Goal: Use online tool/utility

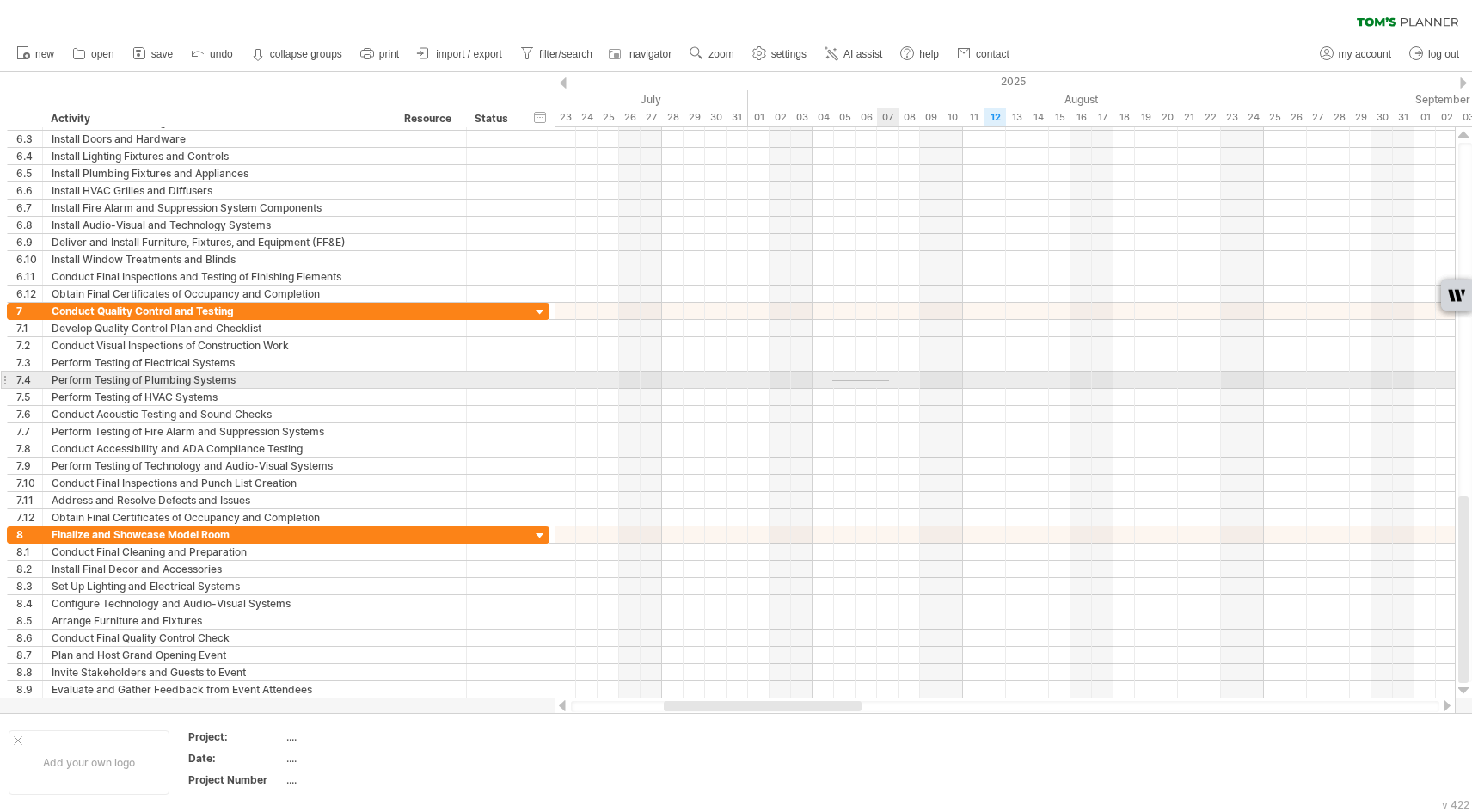
drag, startPoint x: 853, startPoint y: 381, endPoint x: 889, endPoint y: 381, distance: 36.0
click at [889, 381] on div at bounding box center [1005, 381] width 900 height 18
click at [827, 377] on div at bounding box center [1005, 381] width 900 height 18
click at [831, 379] on div at bounding box center [1005, 381] width 900 height 18
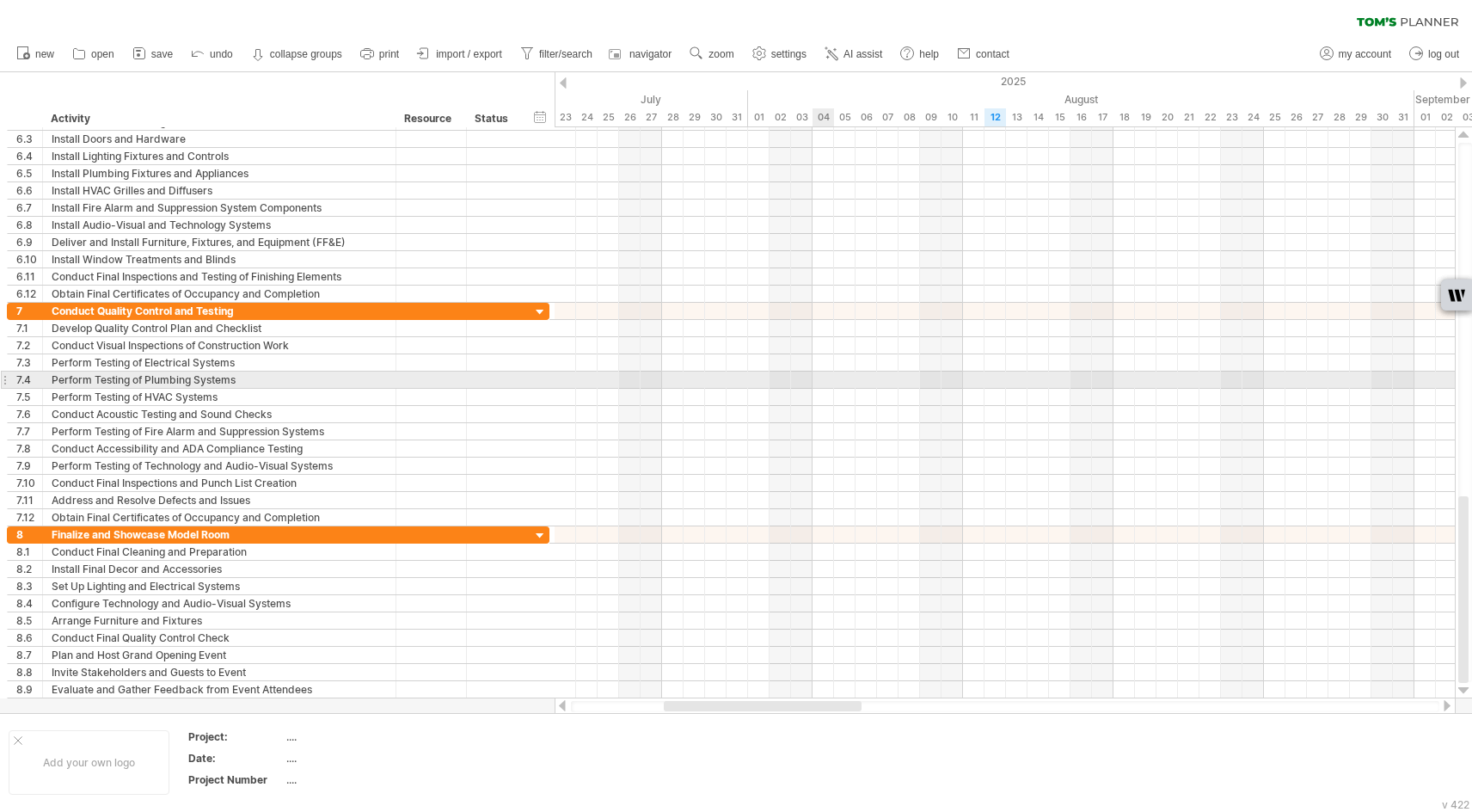
click at [826, 381] on div at bounding box center [1005, 381] width 900 height 18
click at [826, 379] on div at bounding box center [1005, 381] width 900 height 18
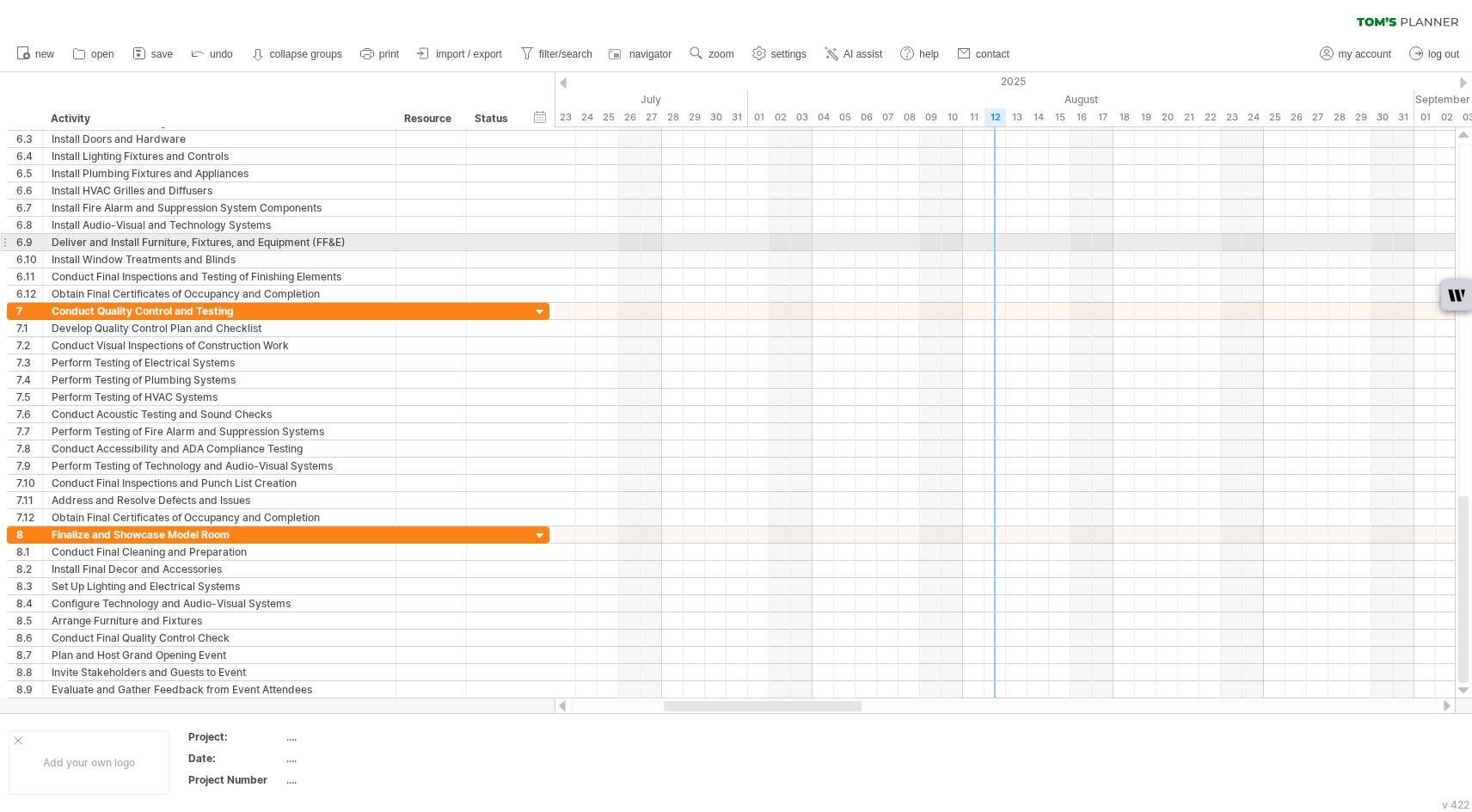
click at [998, 242] on div at bounding box center [1005, 243] width 900 height 18
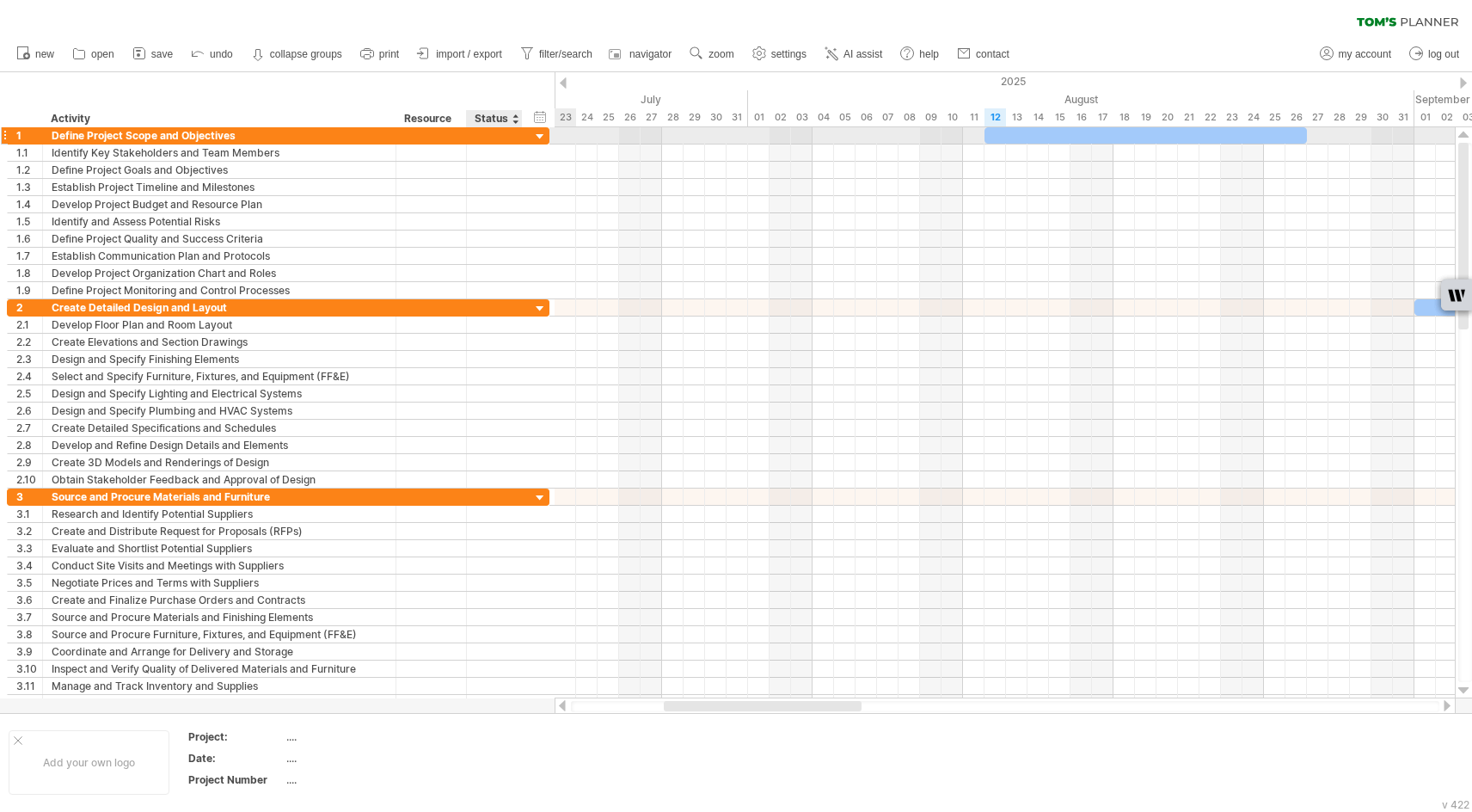
click at [537, 136] on div at bounding box center [540, 137] width 17 height 17
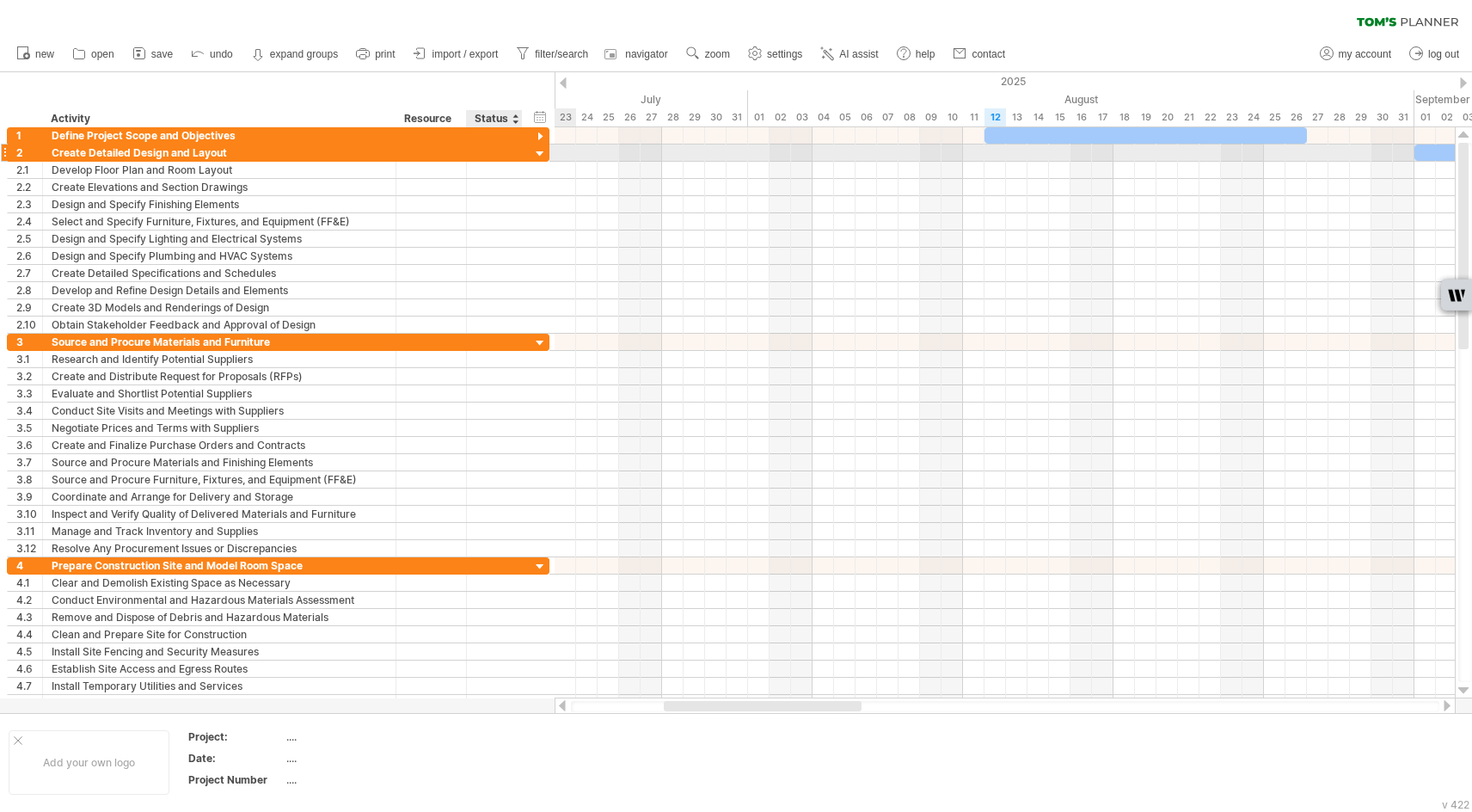
click at [541, 153] on div at bounding box center [540, 154] width 17 height 17
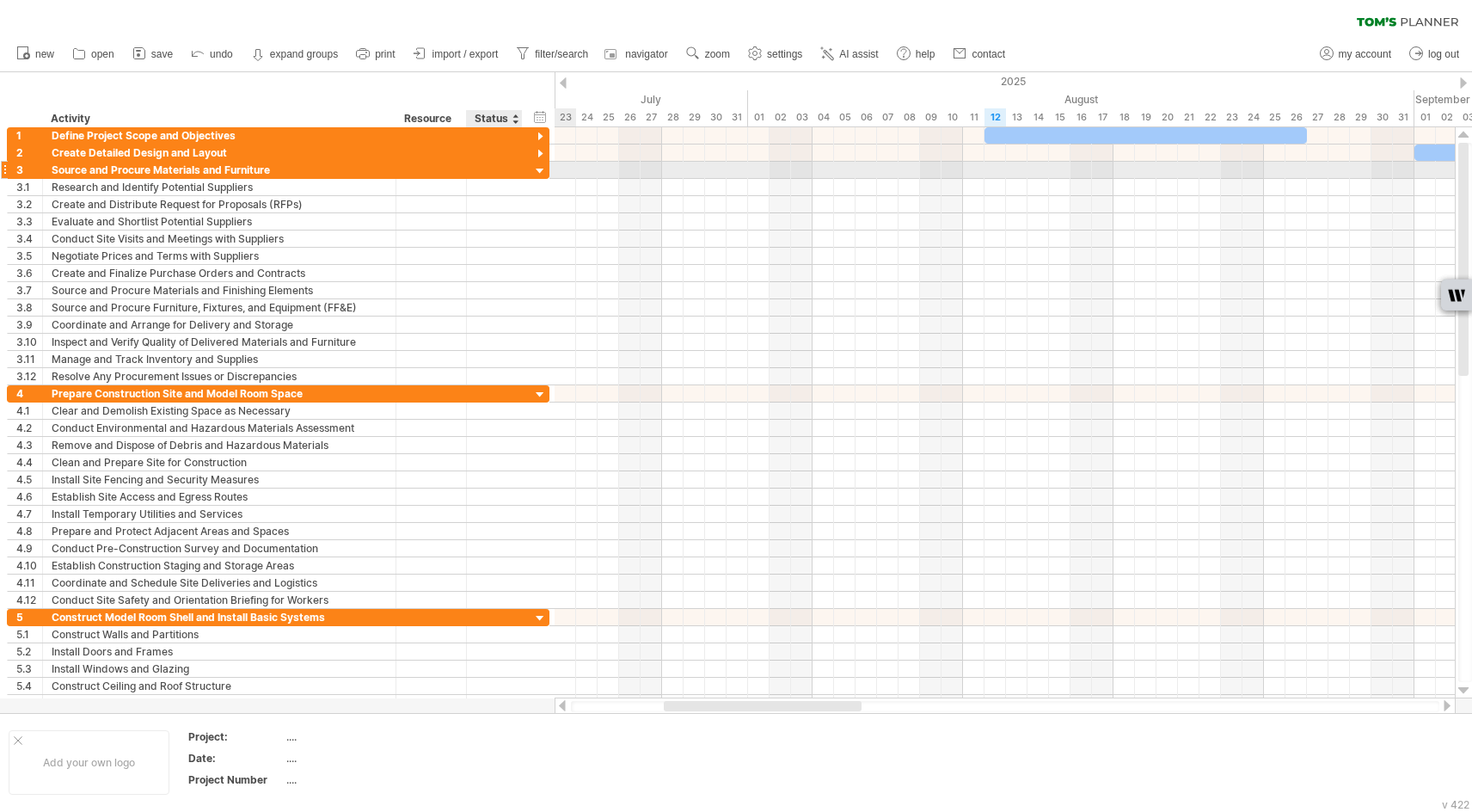
click at [539, 168] on div at bounding box center [540, 172] width 17 height 17
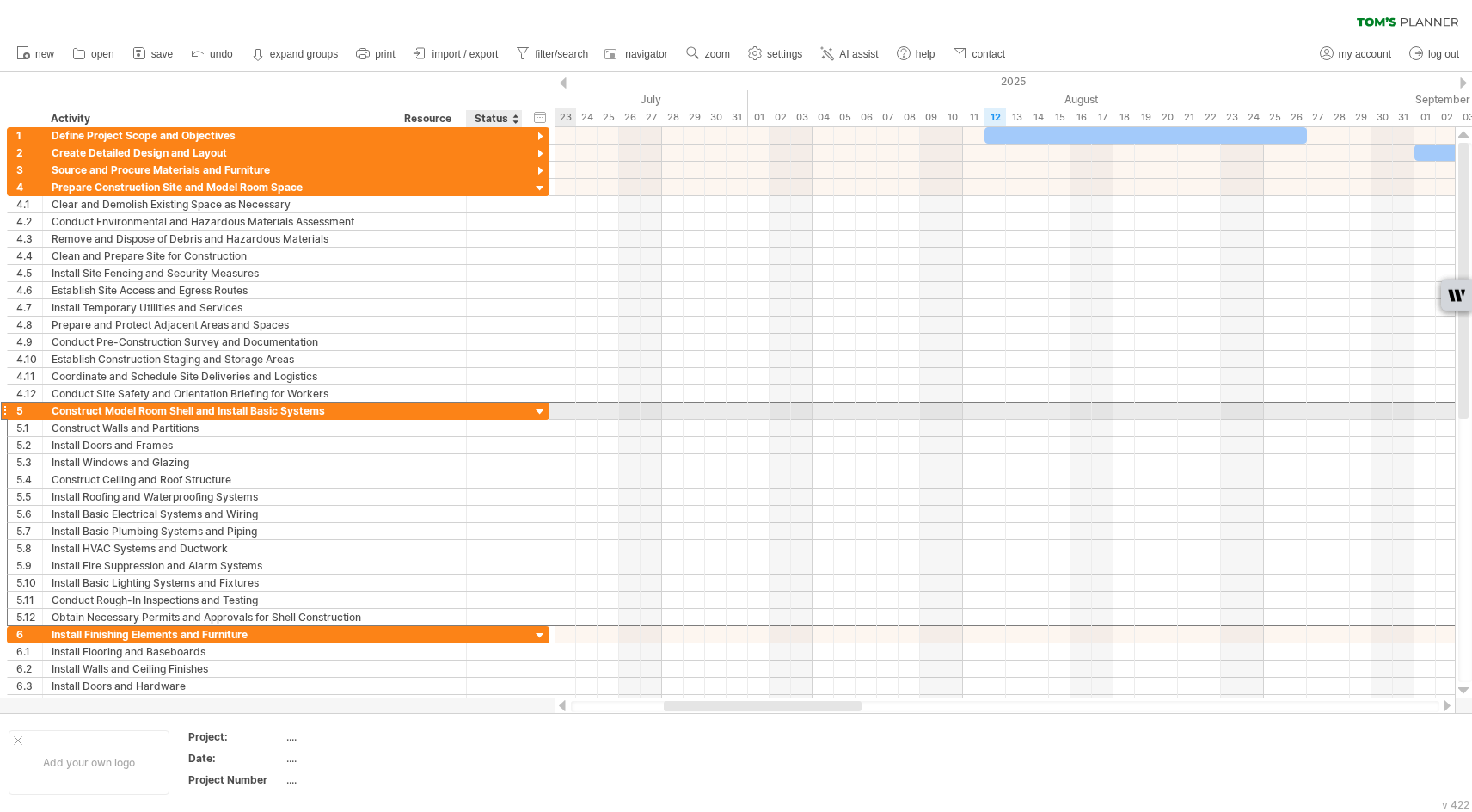
click at [536, 404] on div "**********" at bounding box center [278, 411] width 542 height 18
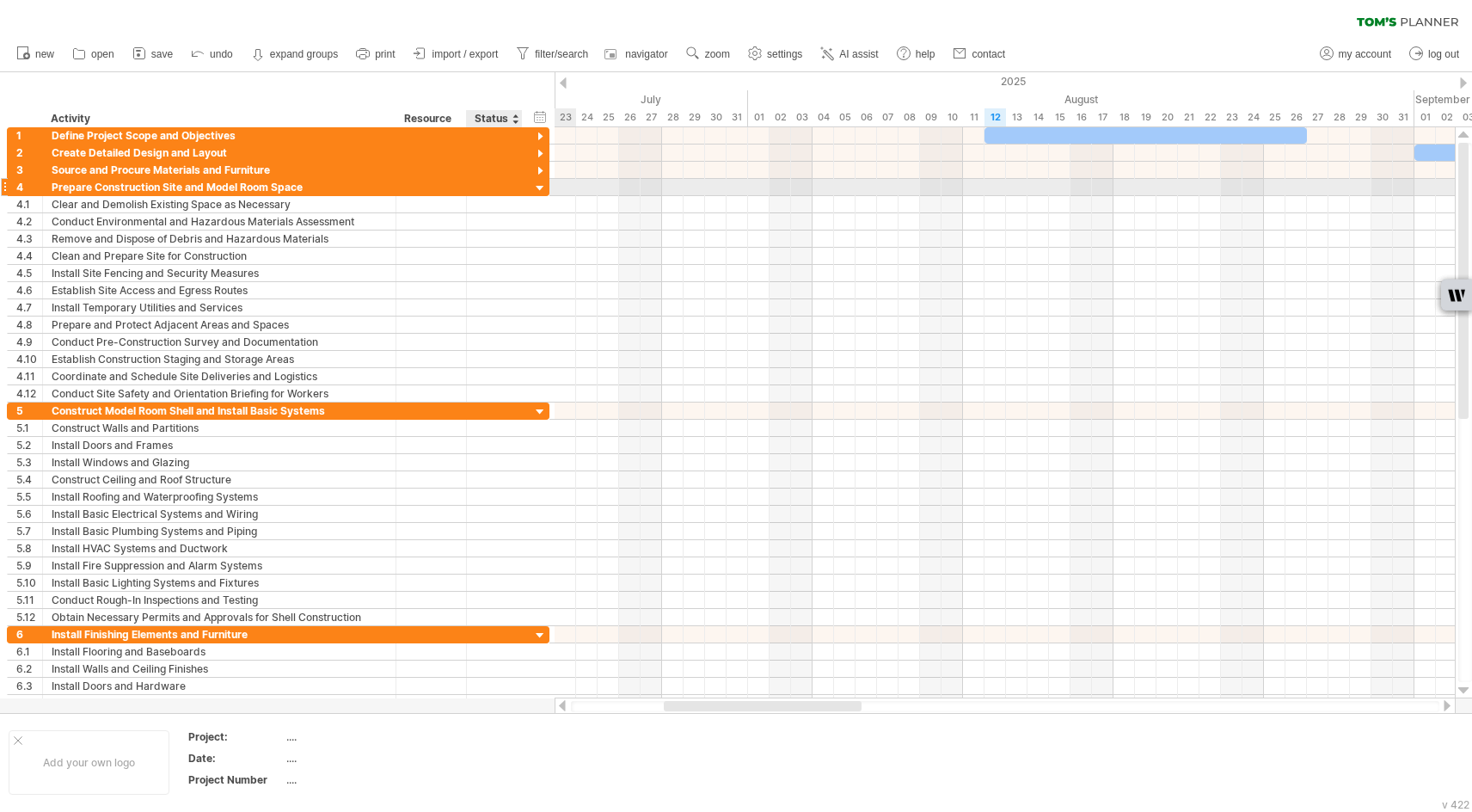
click at [544, 186] on div at bounding box center [540, 188] width 17 height 17
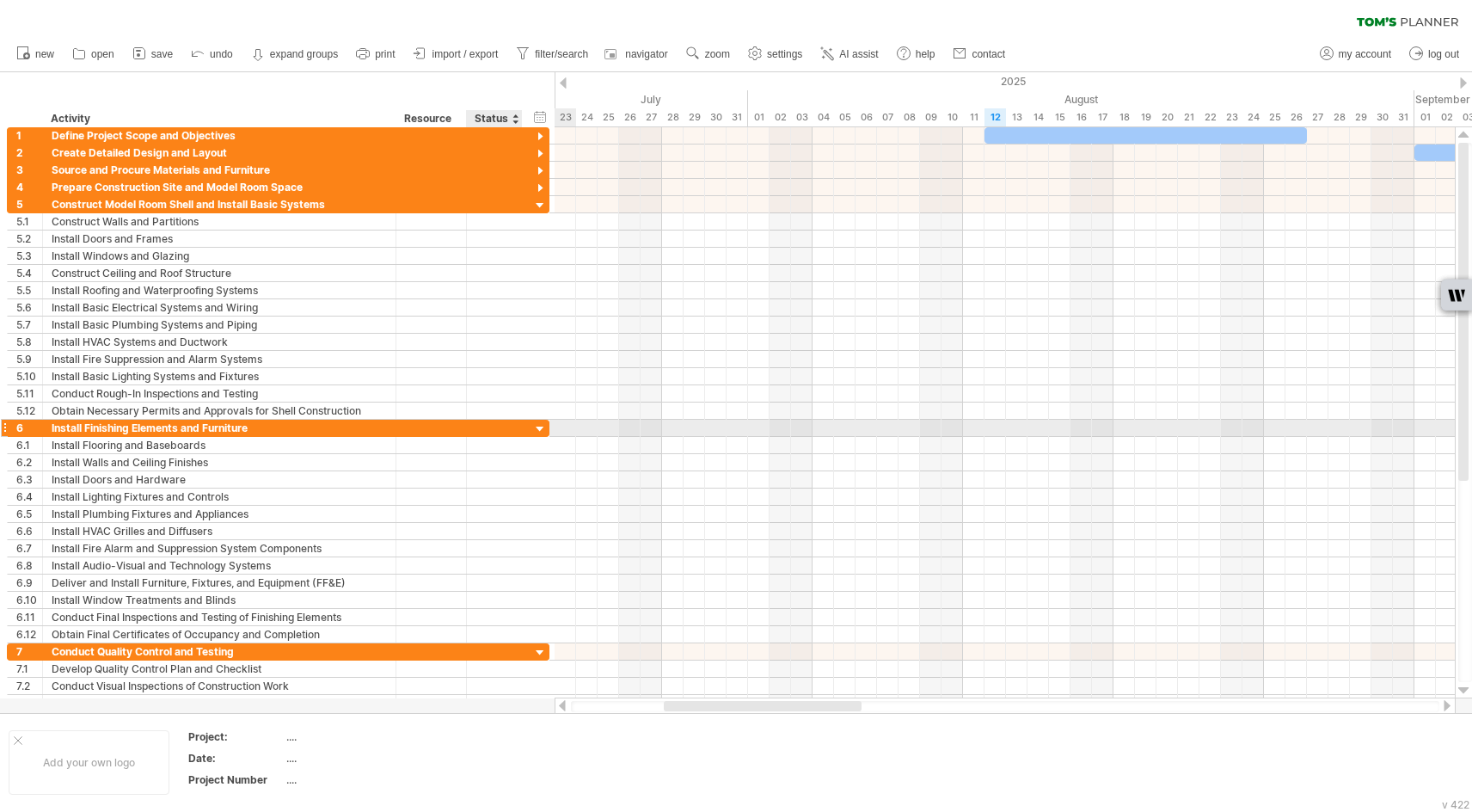
click at [538, 432] on div at bounding box center [540, 430] width 17 height 17
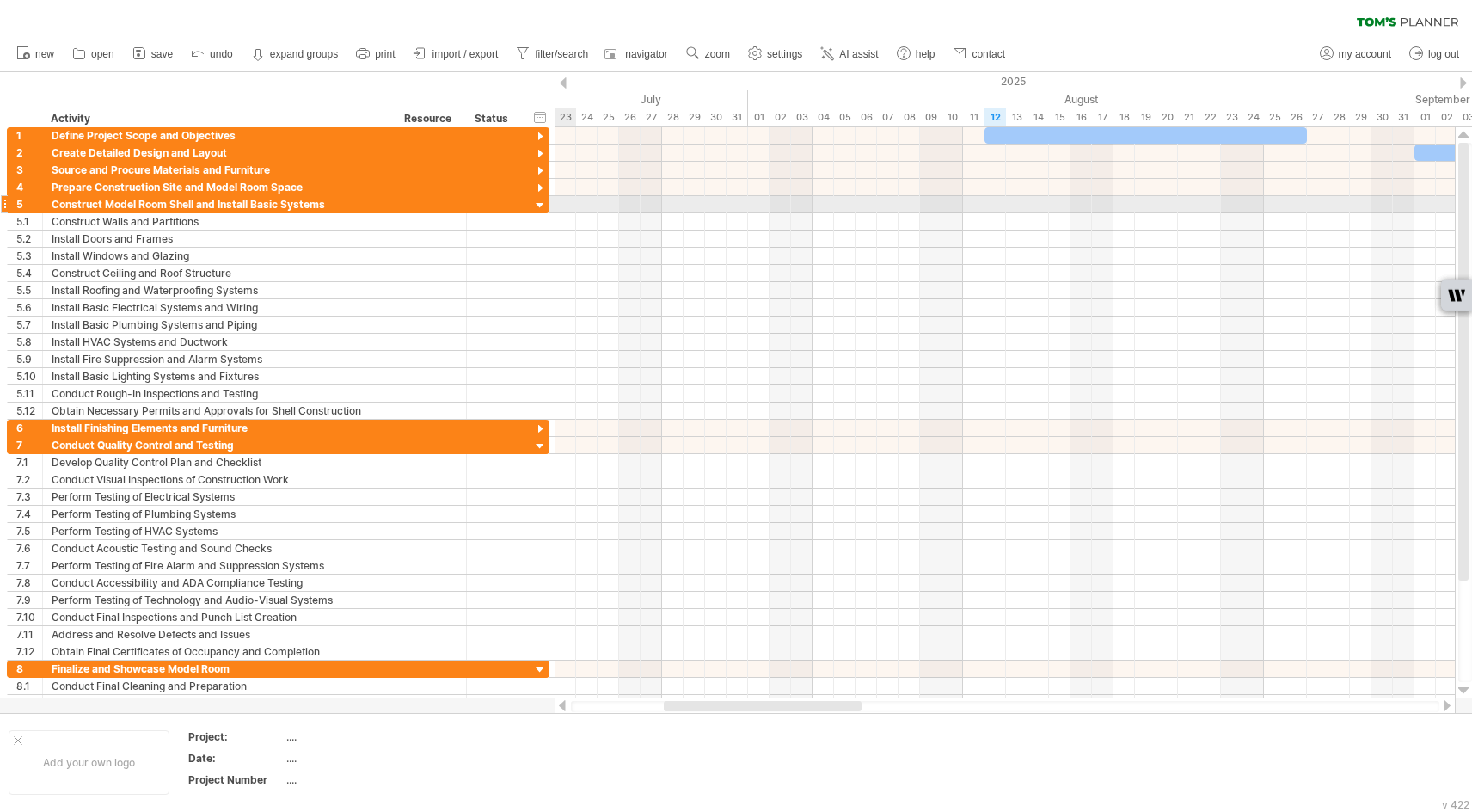
click at [541, 204] on div at bounding box center [540, 206] width 17 height 17
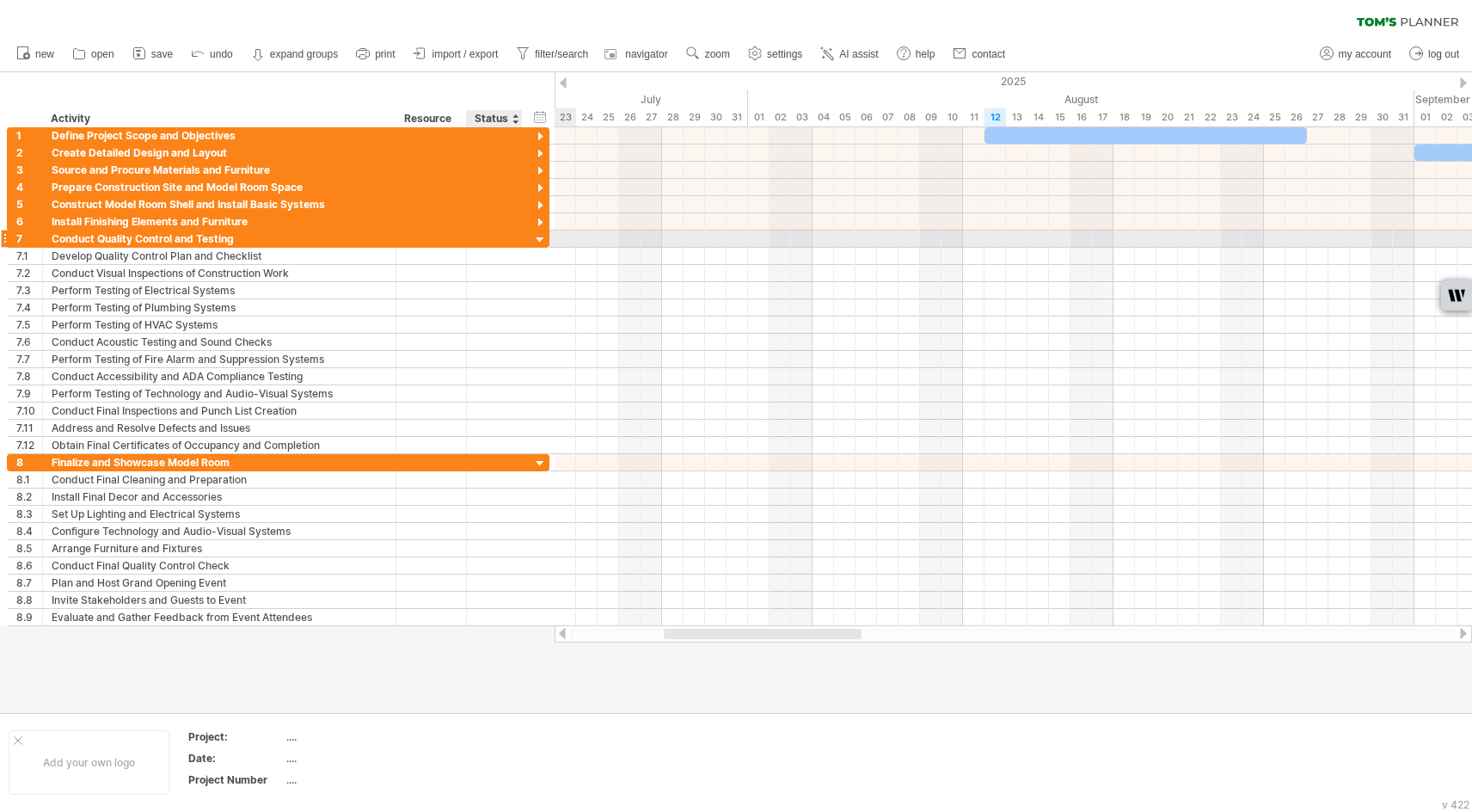
click at [539, 238] on div at bounding box center [540, 240] width 17 height 17
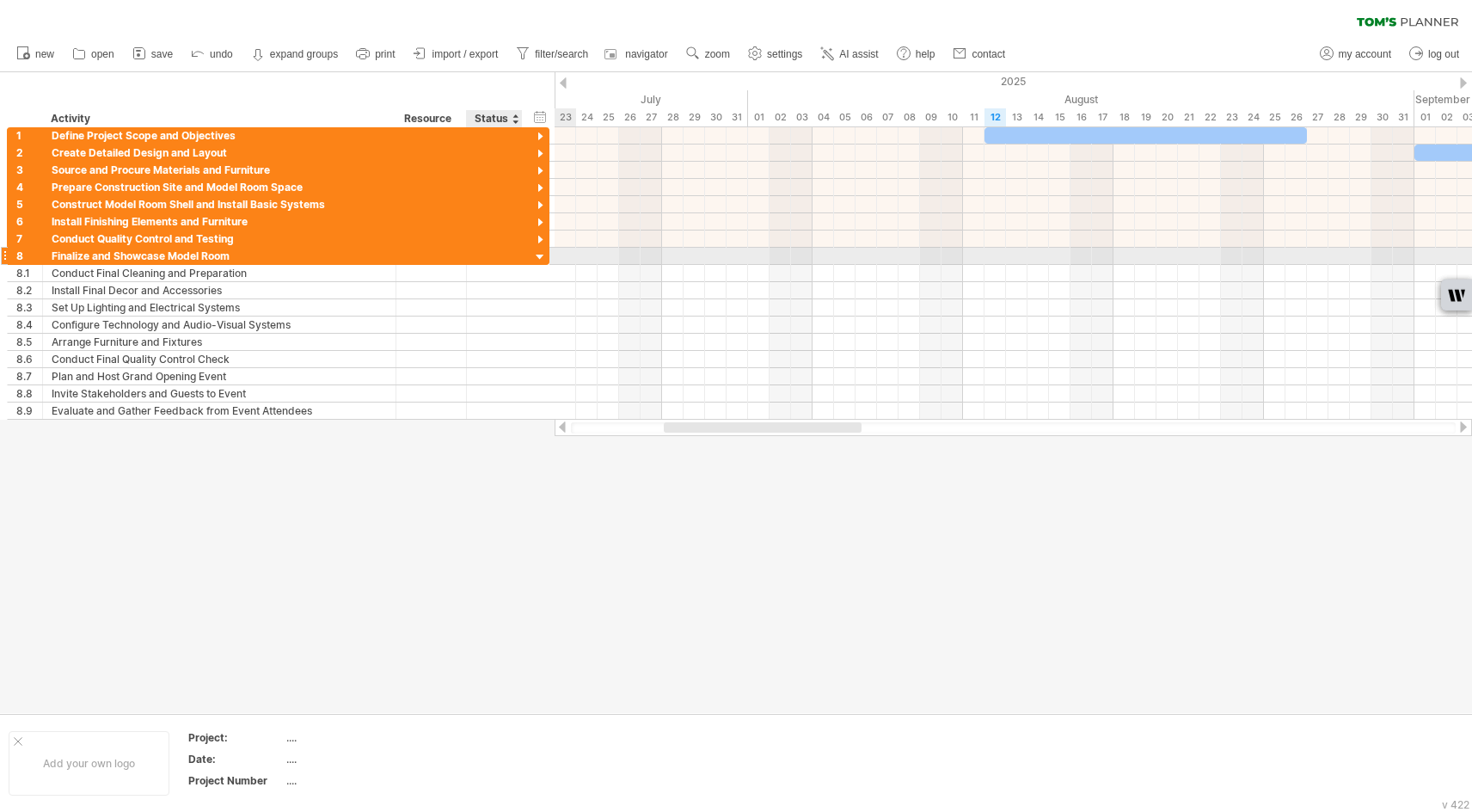
click at [541, 257] on div at bounding box center [540, 257] width 17 height 17
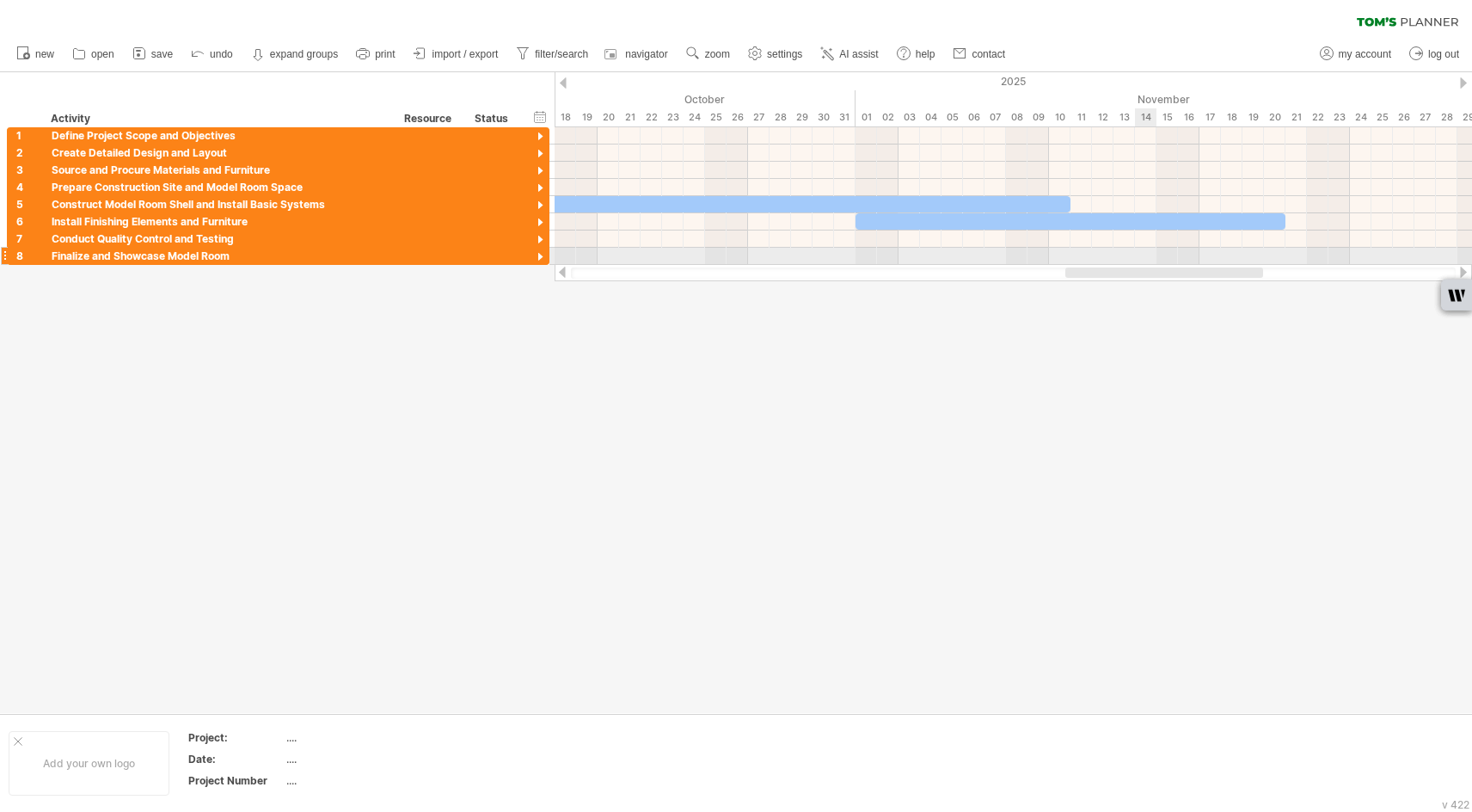
drag, startPoint x: 760, startPoint y: 271, endPoint x: 1054, endPoint y: 256, distance: 294.4
click at [1161, 264] on div at bounding box center [1014, 273] width 918 height 18
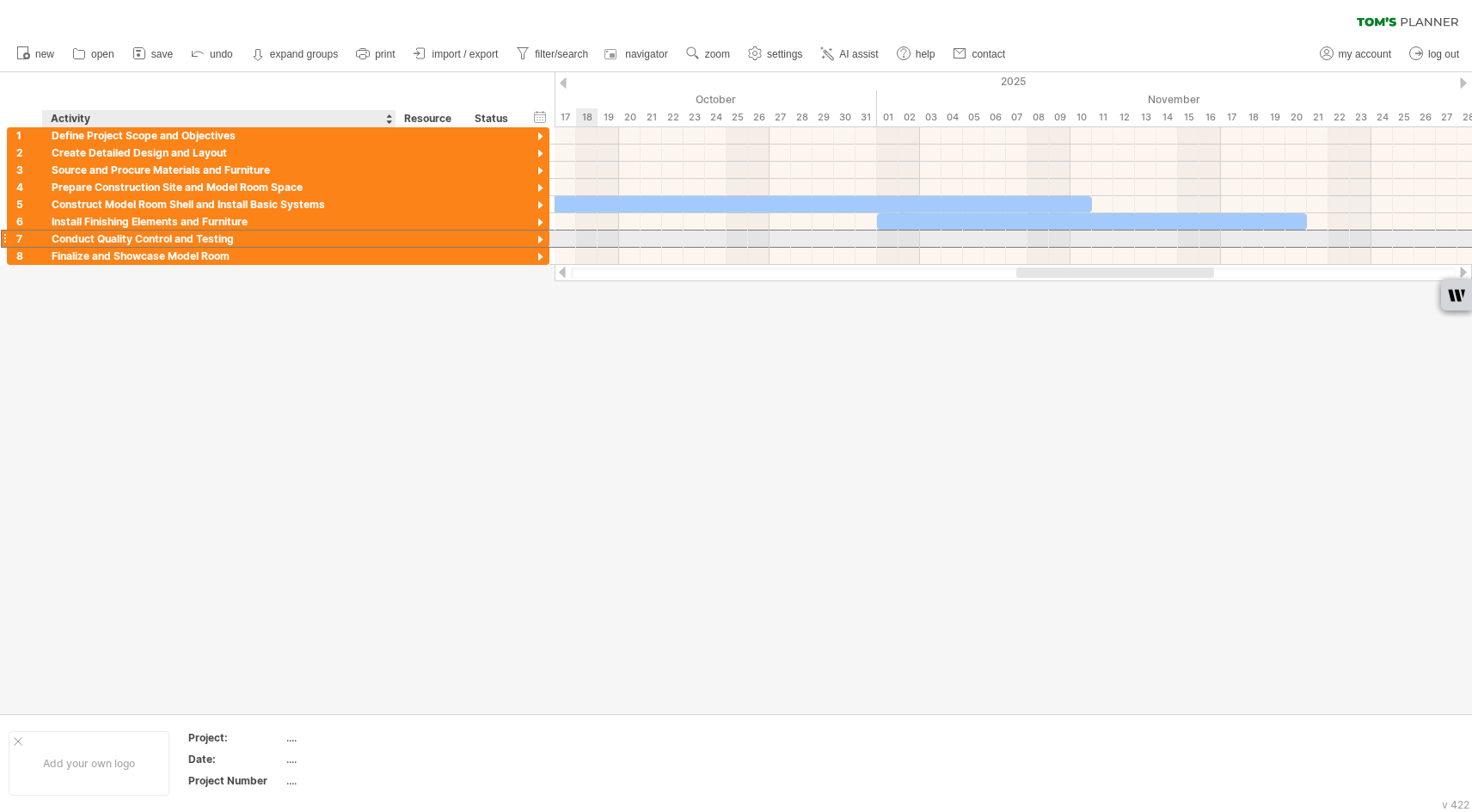
click at [402, 232] on div at bounding box center [431, 238] width 71 height 17
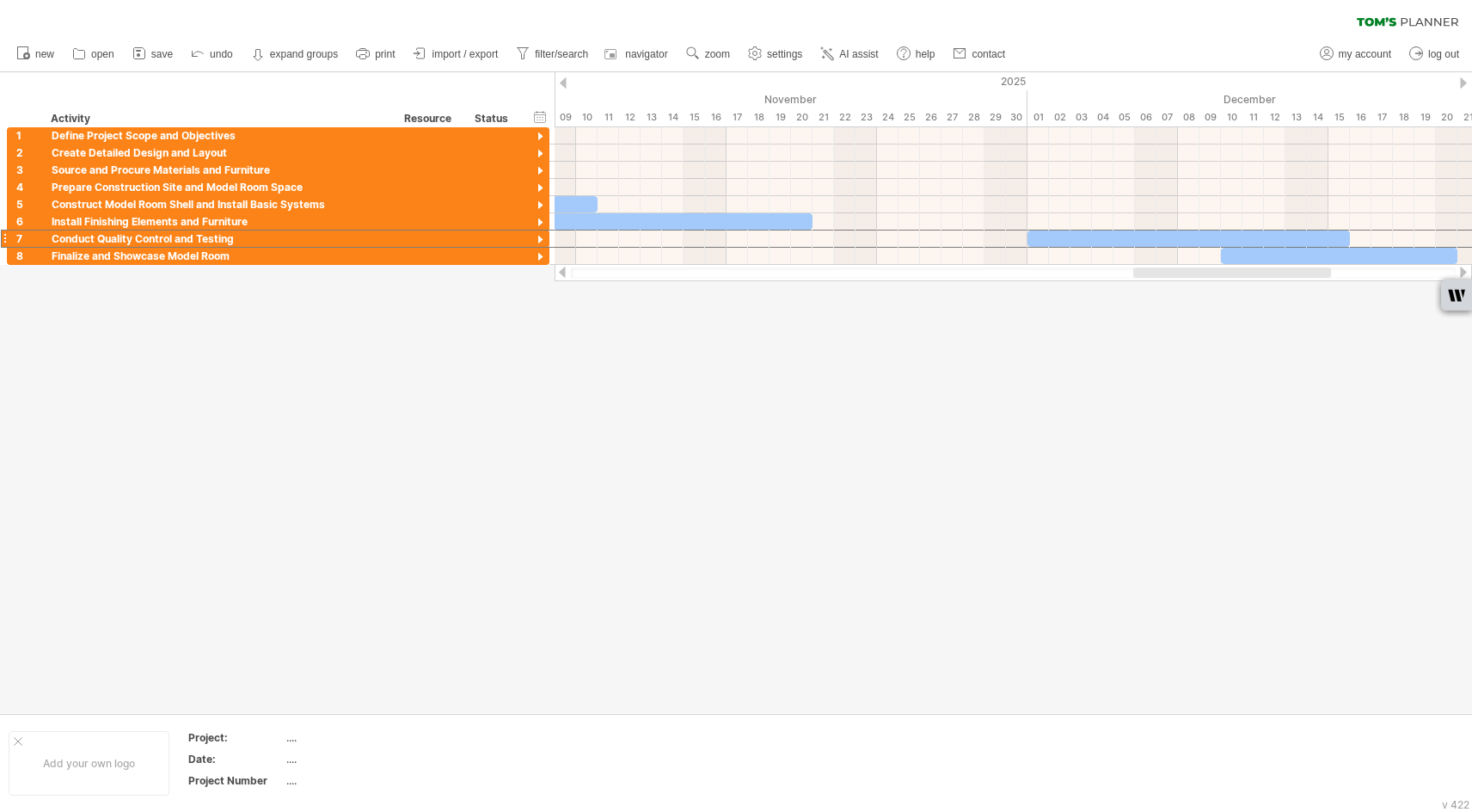
drag, startPoint x: 1101, startPoint y: 271, endPoint x: 1136, endPoint y: 250, distance: 40.8
click at [1203, 263] on div "Trying to reach [DOMAIN_NAME] Connected again... 0% clear filter new 1" at bounding box center [736, 406] width 1472 height 812
